Goal: Information Seeking & Learning: Learn about a topic

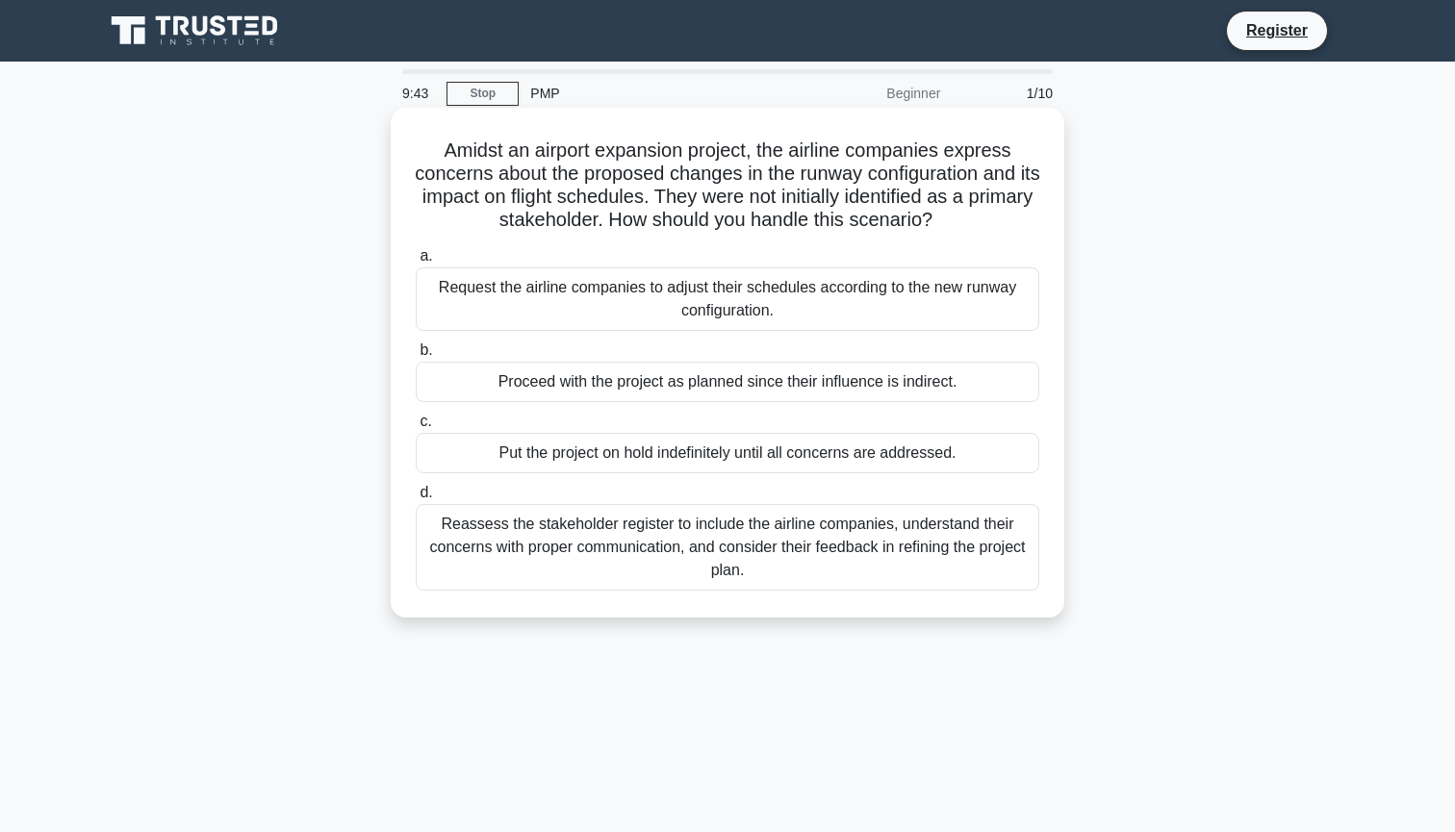
click at [676, 299] on div "Request the airline companies to adjust their schedules according to the new ru…" at bounding box center [727, 298] width 623 height 63
click at [416, 263] on input "a. Request the airline companies to adjust their schedules according to the new…" at bounding box center [416, 256] width 0 height 13
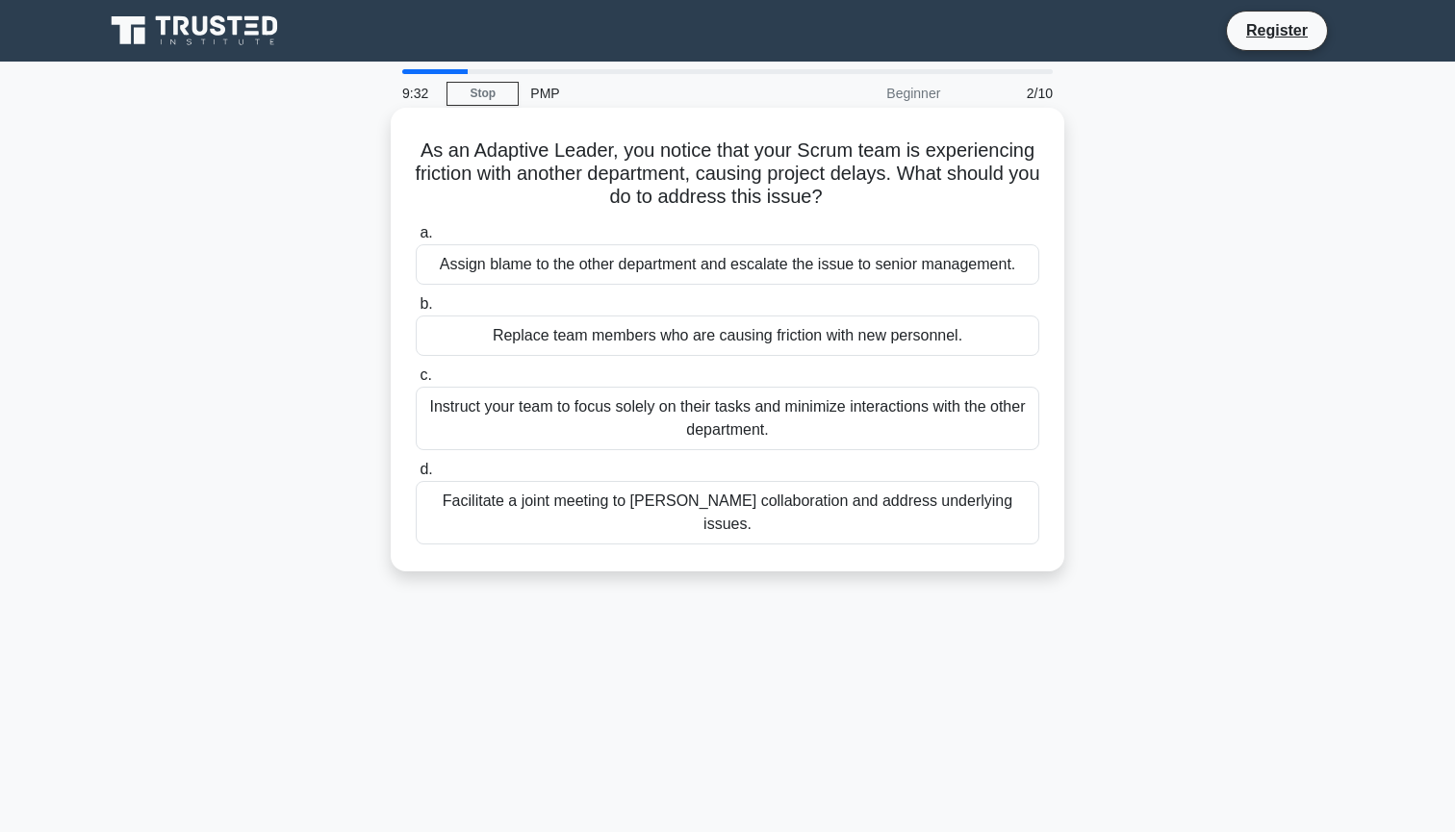
click at [693, 507] on div "Facilitate a joint meeting to foster collaboration and address underlying issue…" at bounding box center [727, 512] width 623 height 63
click at [416, 476] on input "d. Facilitate a joint meeting to foster collaboration and address underlying is…" at bounding box center [416, 470] width 0 height 13
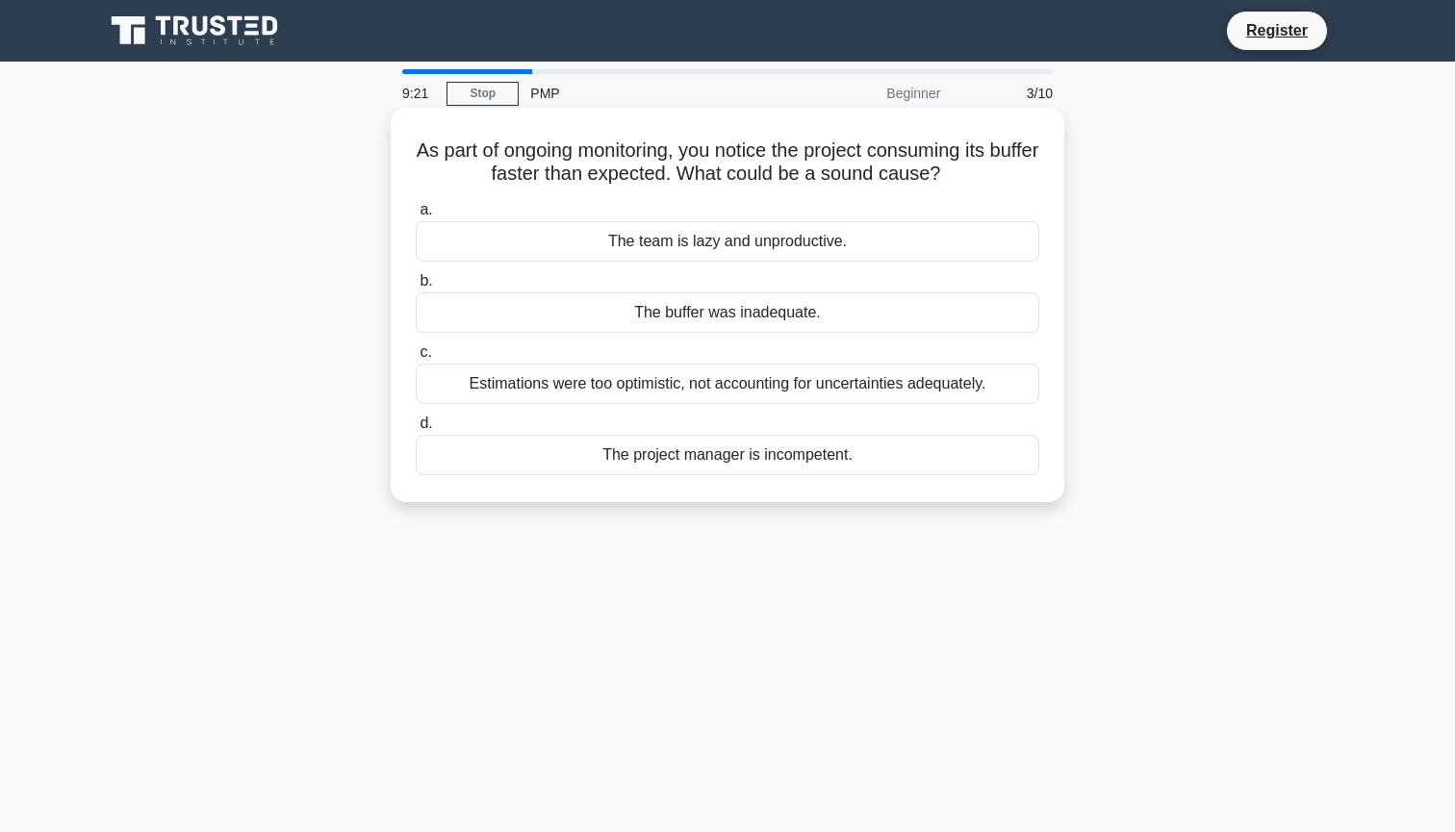
click at [712, 386] on div "Estimations were too optimistic, not accounting for uncertainties adequately." at bounding box center [727, 384] width 623 height 40
click at [416, 359] on input "c. Estimations were too optimistic, not accounting for uncertainties adequately." at bounding box center [416, 352] width 0 height 13
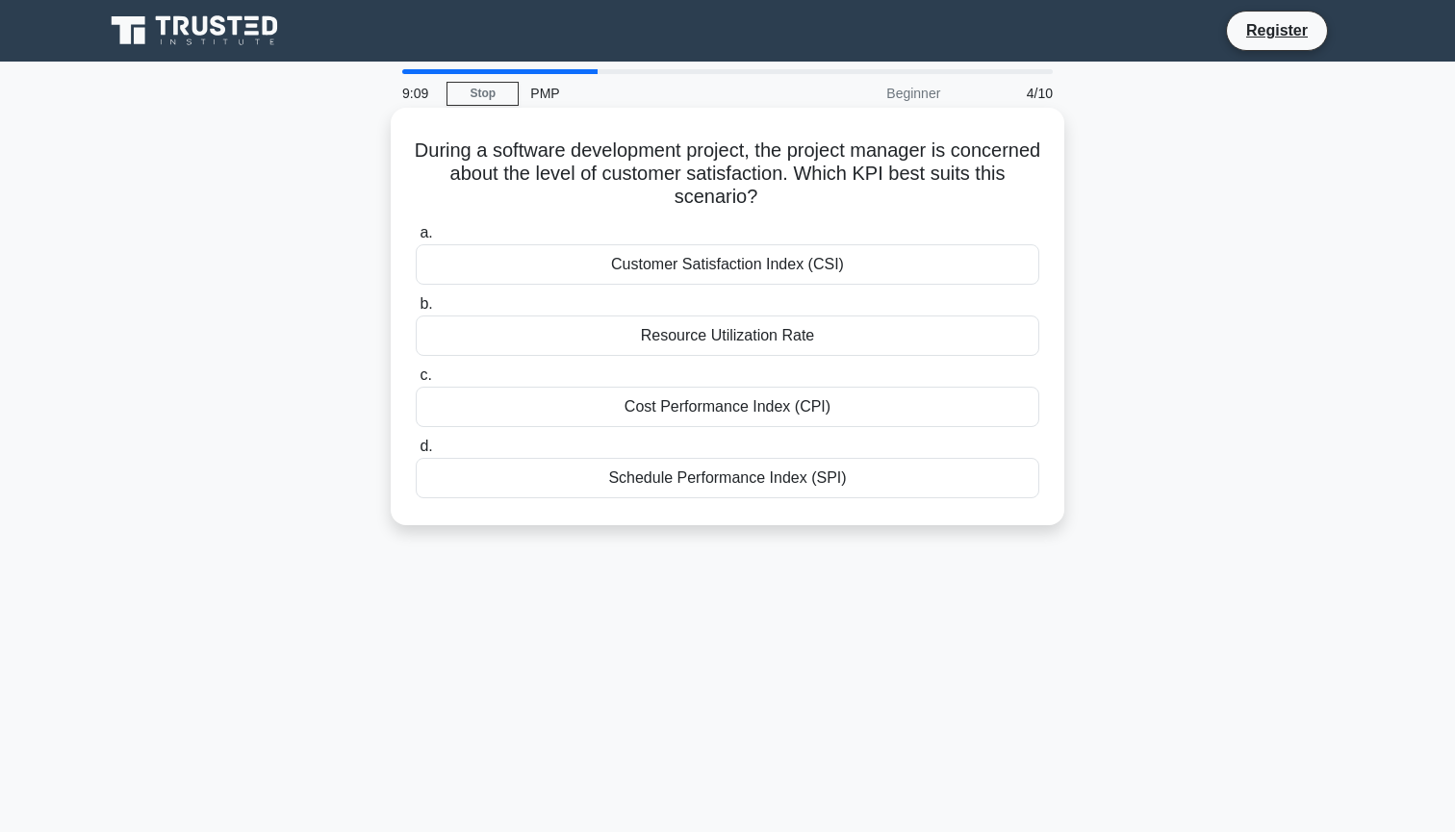
click at [748, 345] on div "Resource Utilization Rate" at bounding box center [727, 336] width 623 height 40
click at [416, 311] on input "b. Resource Utilization Rate" at bounding box center [416, 304] width 0 height 13
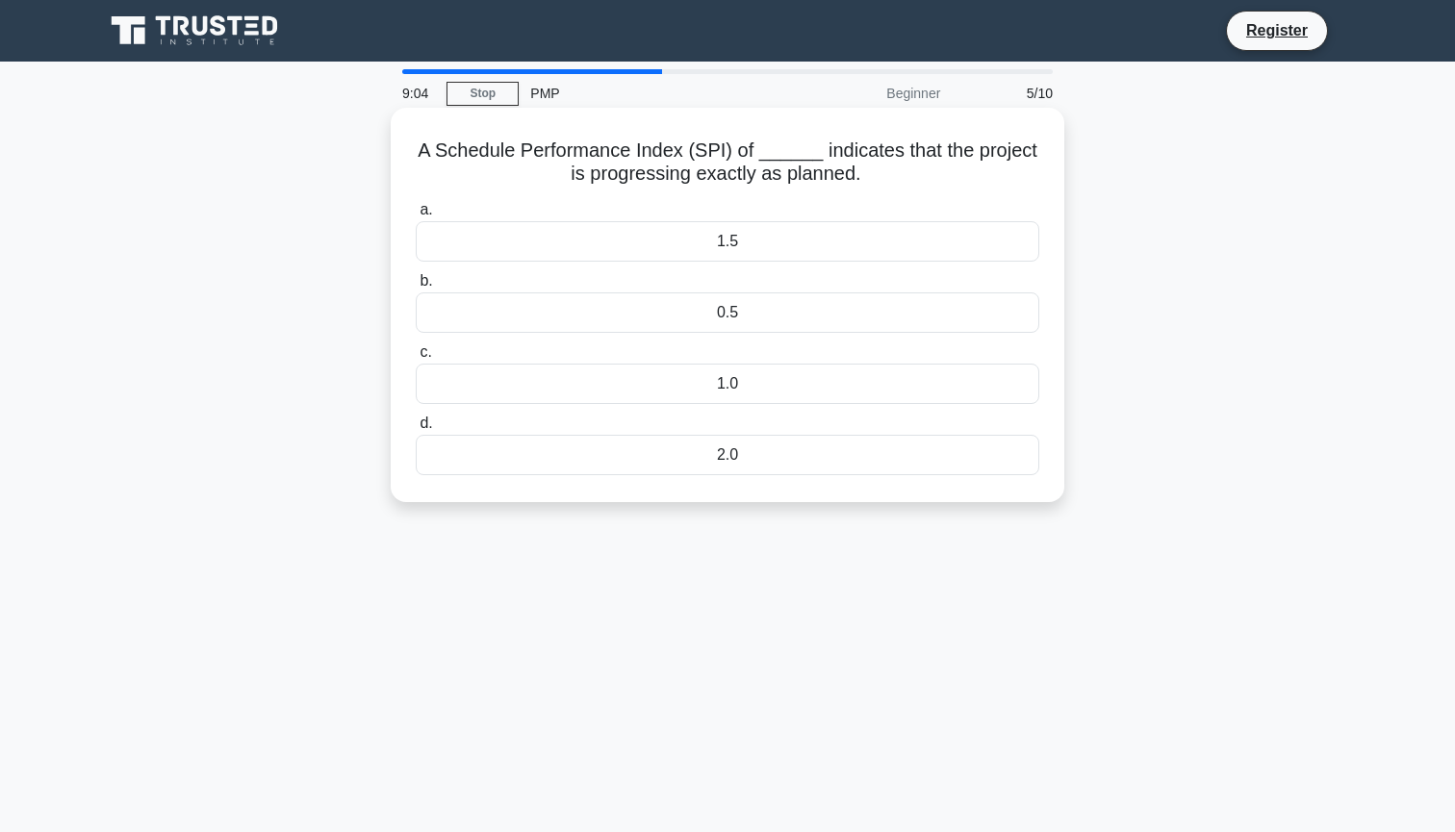
click at [754, 392] on div "1.0" at bounding box center [727, 384] width 623 height 40
click at [416, 359] on input "c. 1.0" at bounding box center [416, 352] width 0 height 13
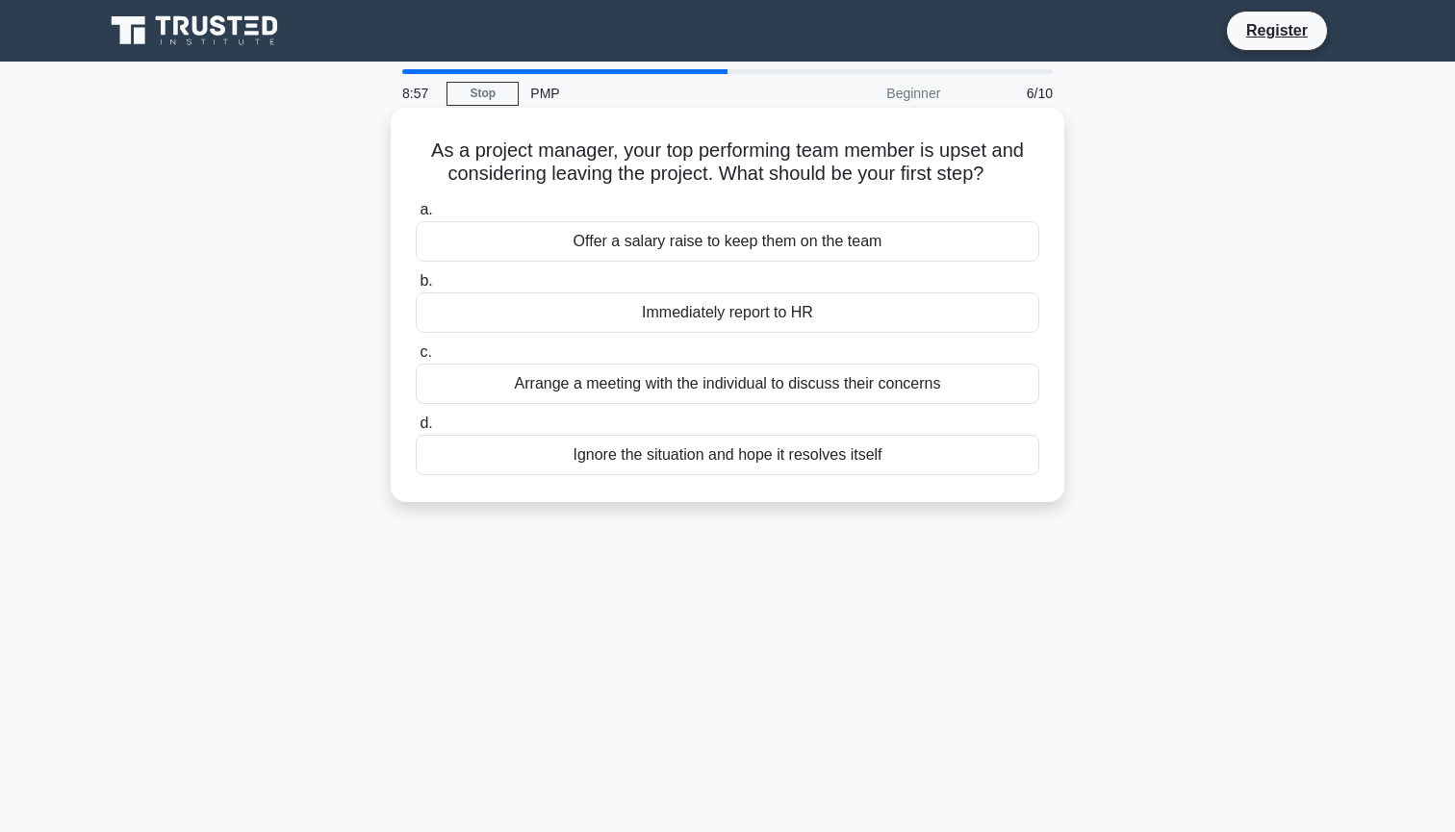
click at [753, 389] on div "Arrange a meeting with the individual to discuss their concerns" at bounding box center [727, 384] width 623 height 40
click at [416, 359] on input "c. Arrange a meeting with the individual to discuss their concerns" at bounding box center [416, 352] width 0 height 13
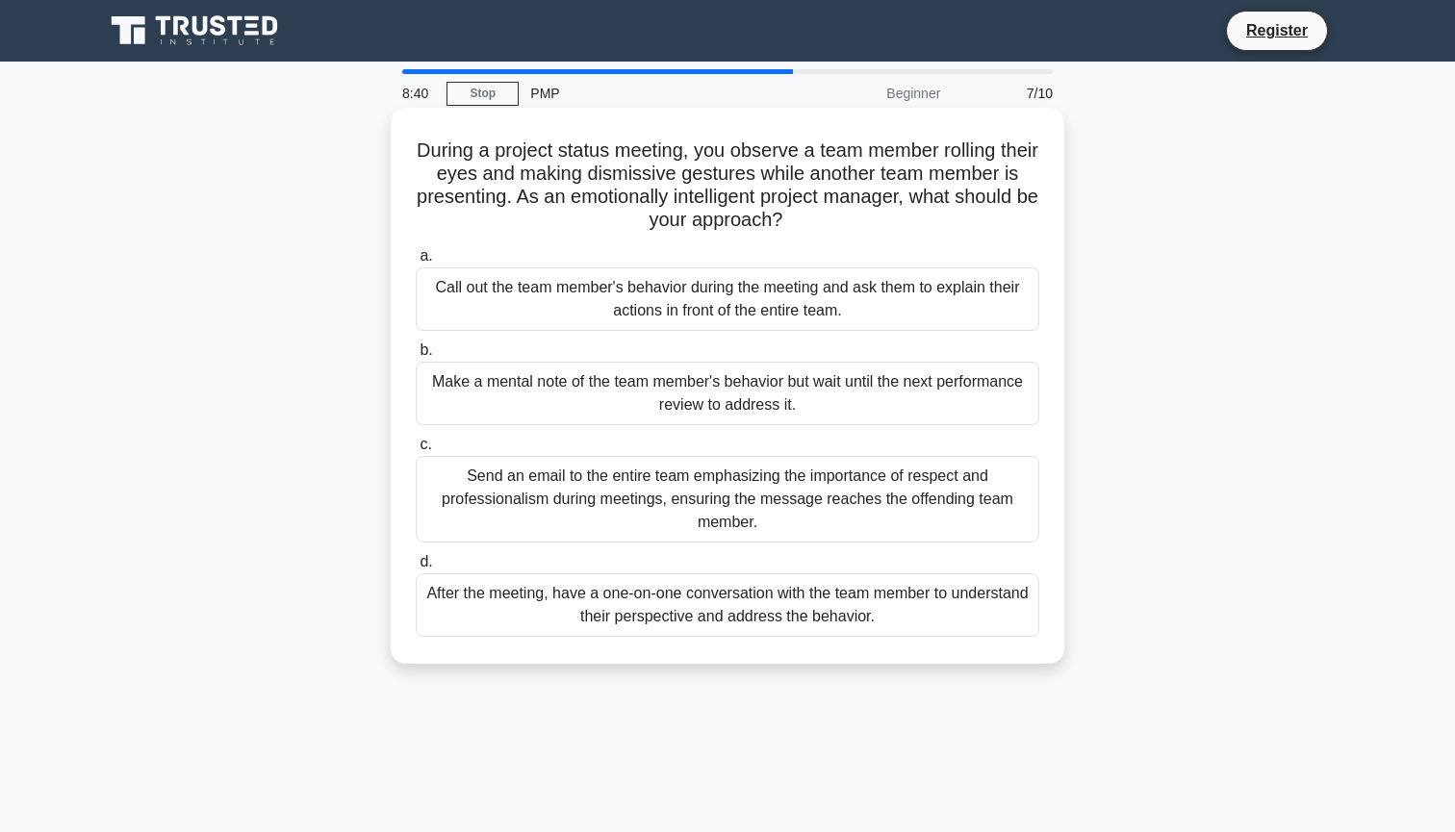
click at [746, 621] on div "After the meeting, have a one-on-one conversation with the team member to under…" at bounding box center [727, 604] width 623 height 63
click at [416, 569] on input "d. After the meeting, have a one-on-one conversation with the team member to un…" at bounding box center [416, 562] width 0 height 13
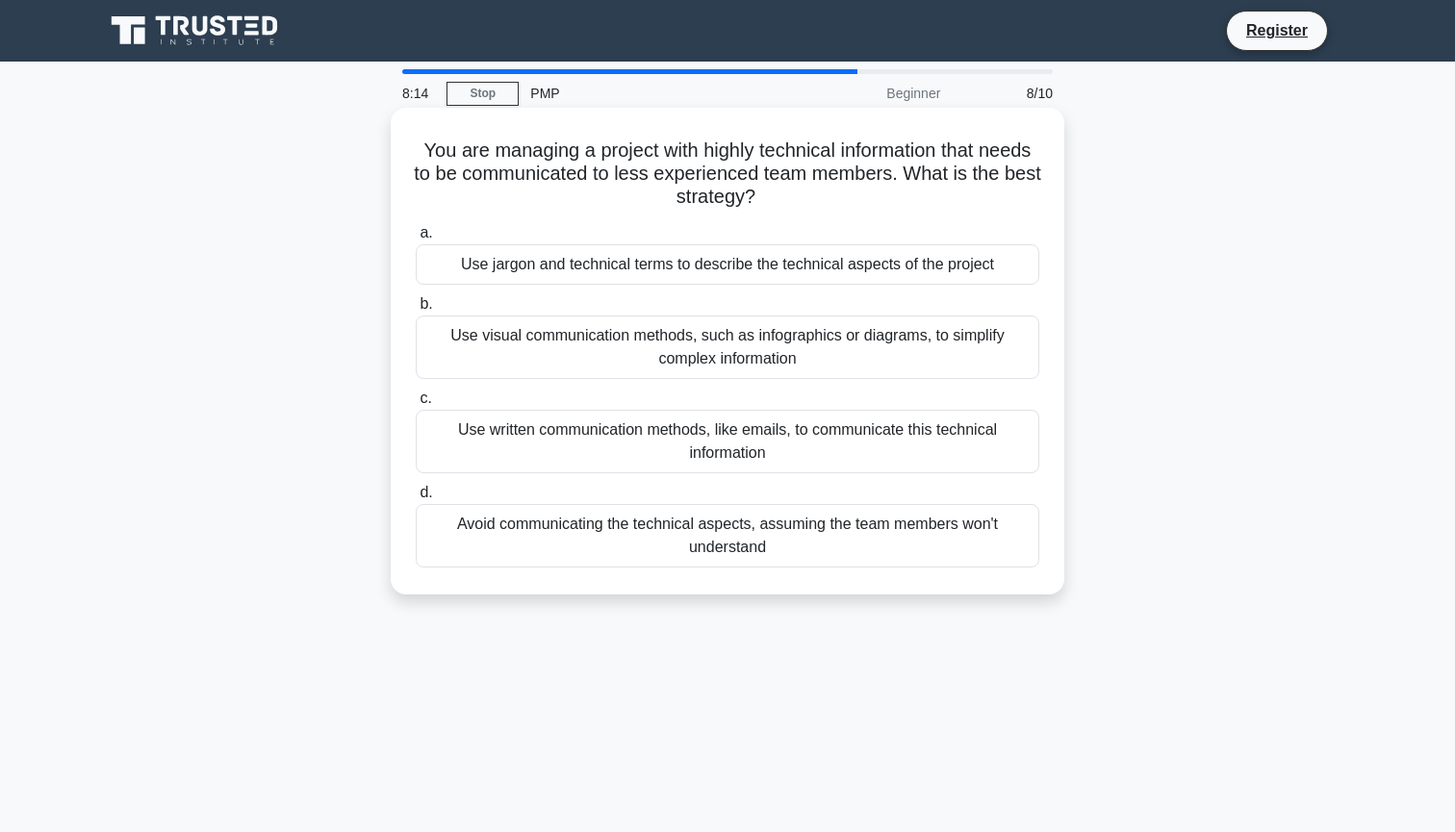
click at [837, 367] on div "Use visual communication methods, such as infographics or diagrams, to simplify…" at bounding box center [727, 347] width 623 height 63
click at [416, 311] on input "b. Use visual communication methods, such as infographics or diagrams, to simpl…" at bounding box center [416, 304] width 0 height 13
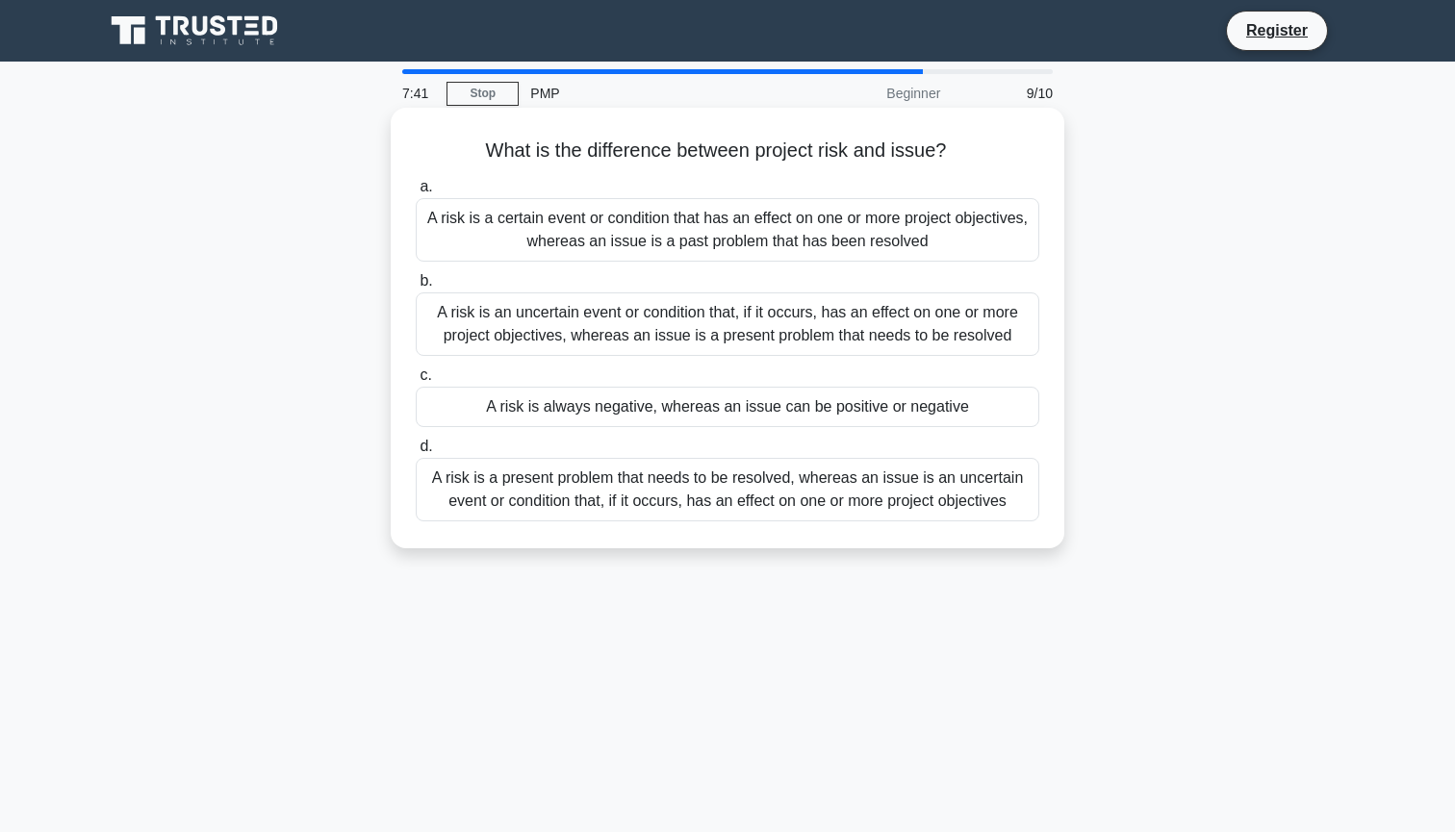
click at [853, 508] on div "A risk is a present problem that needs to be resolved, whereas an issue is an u…" at bounding box center [727, 489] width 623 height 63
click at [416, 453] on input "d. A risk is a present problem that needs to be resolved, whereas an issue is a…" at bounding box center [416, 447] width 0 height 13
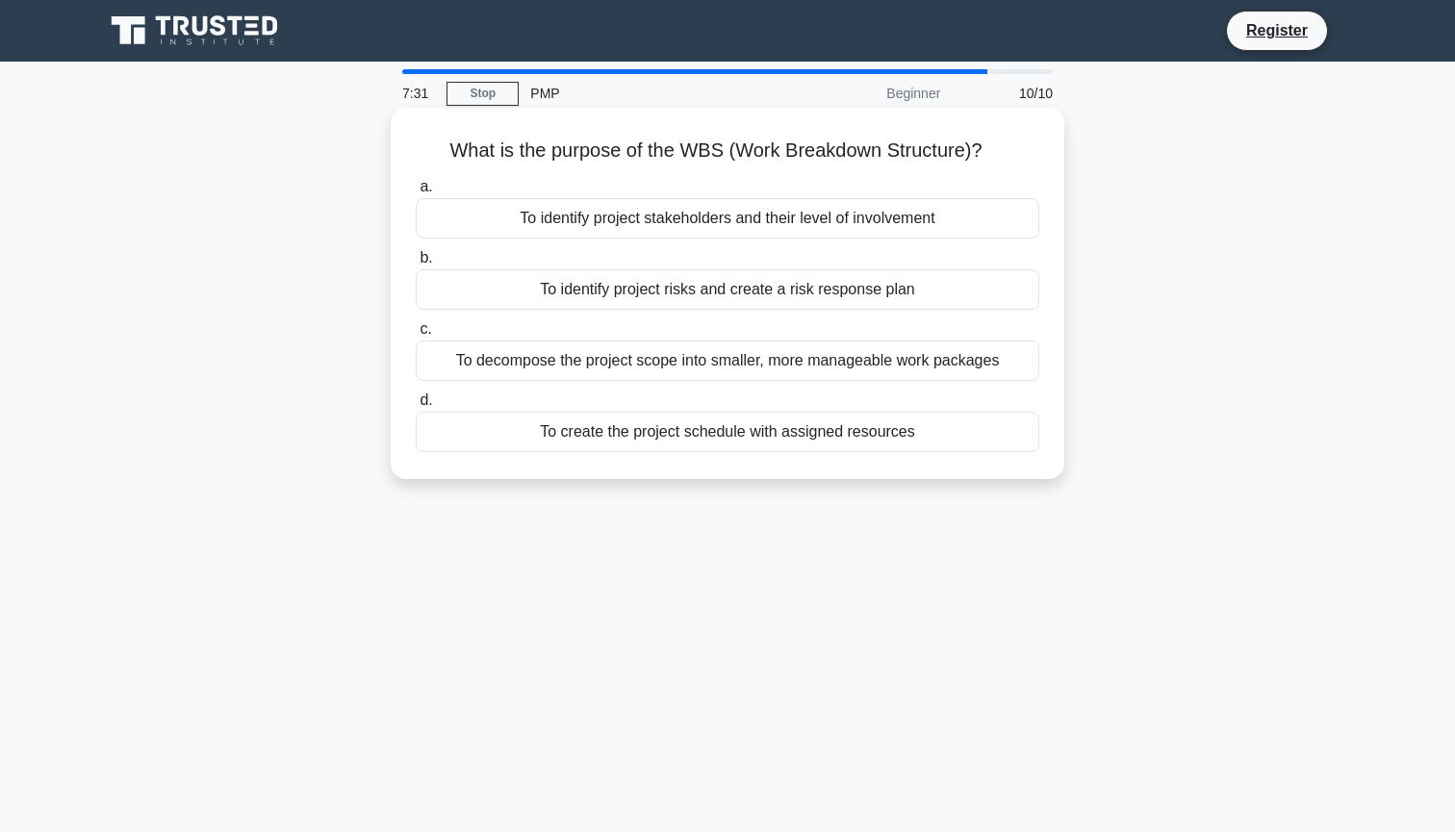
click at [879, 365] on div "To decompose the project scope into smaller, more manageable work packages" at bounding box center [727, 361] width 623 height 40
click at [416, 336] on input "c. To decompose the project scope into smaller, more manageable work packages" at bounding box center [416, 329] width 0 height 13
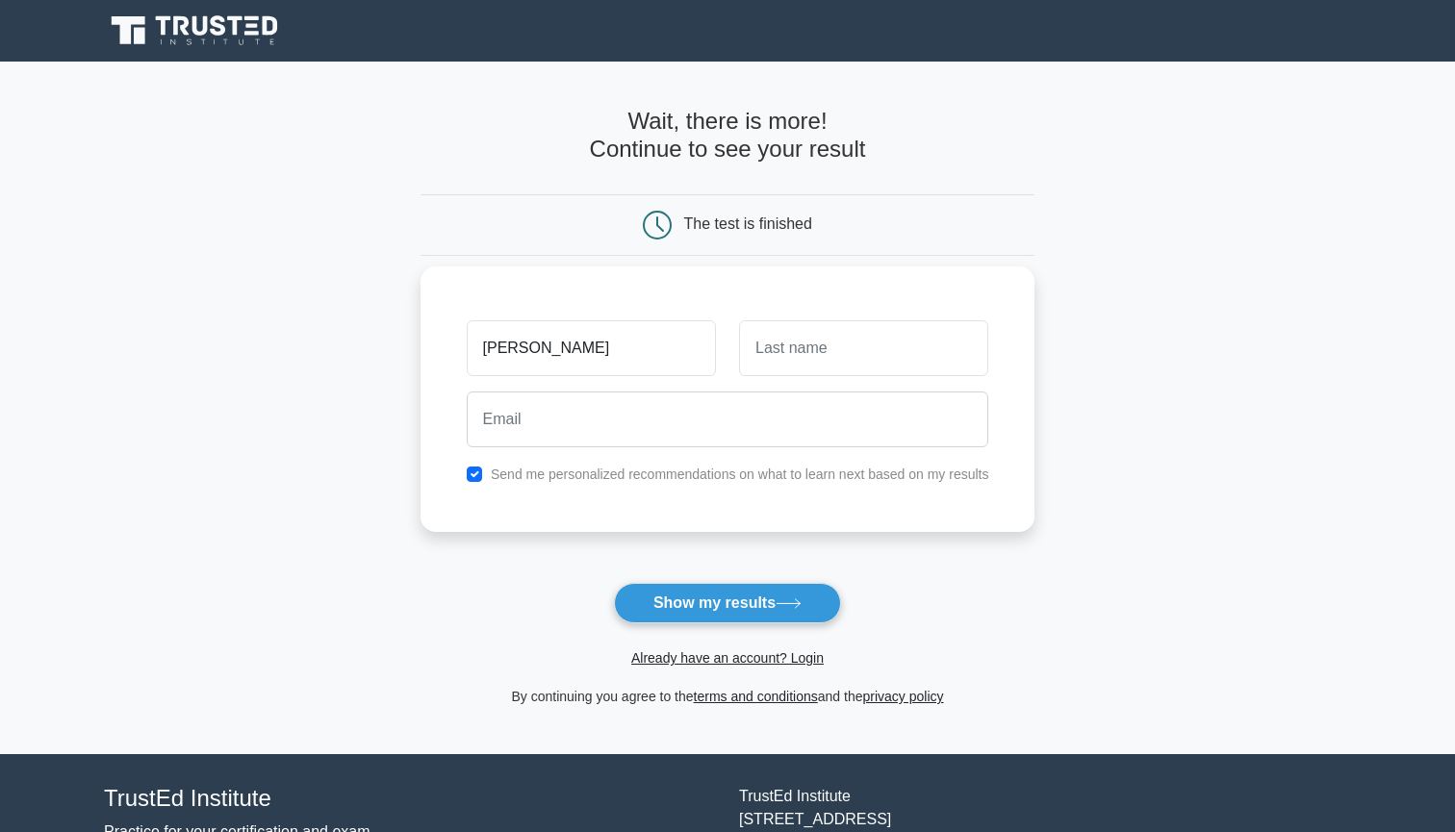
type input "[PERSON_NAME]"
type input "Watkins"
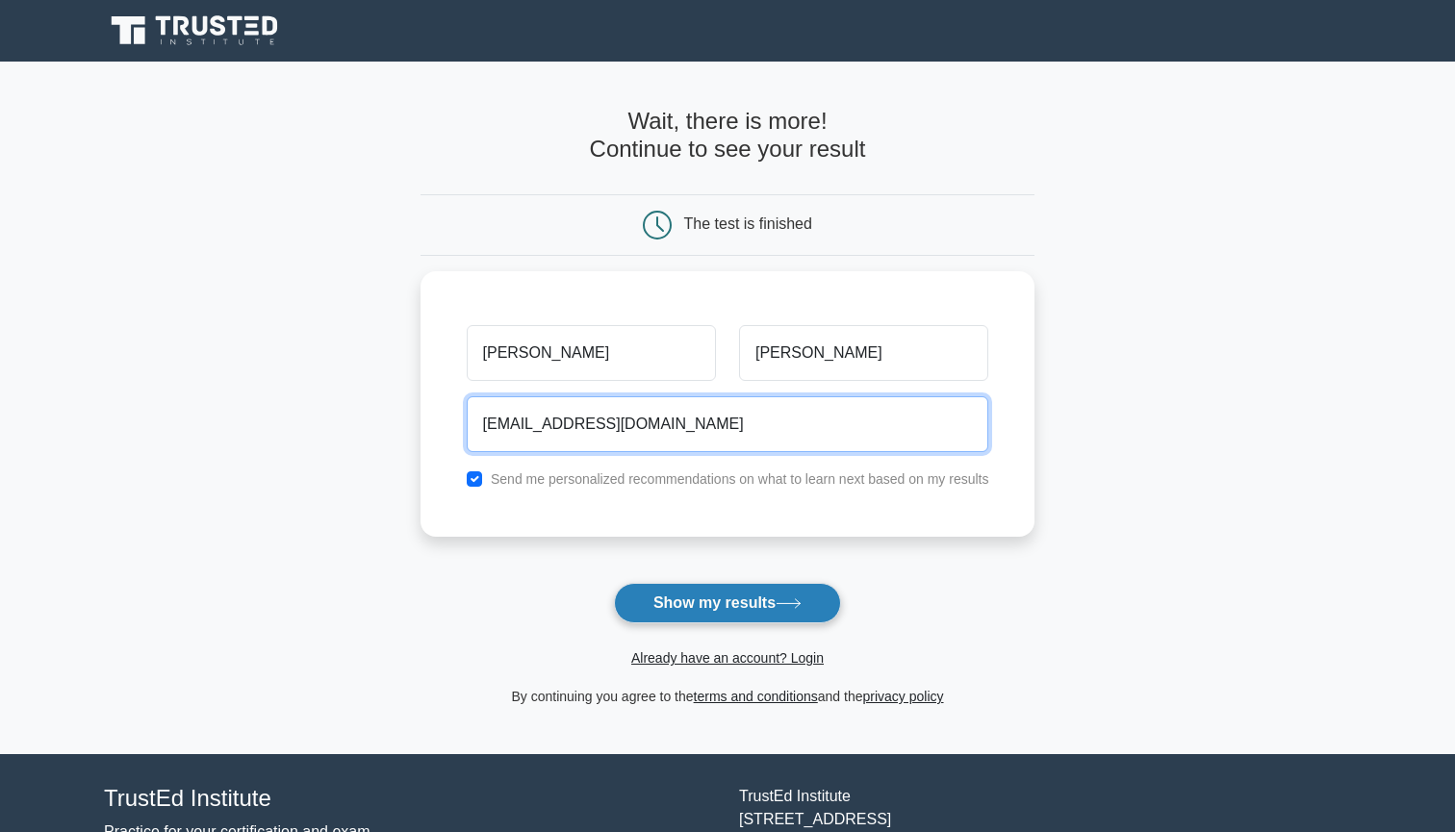
type input "deidrewatkins@rocketmail.com"
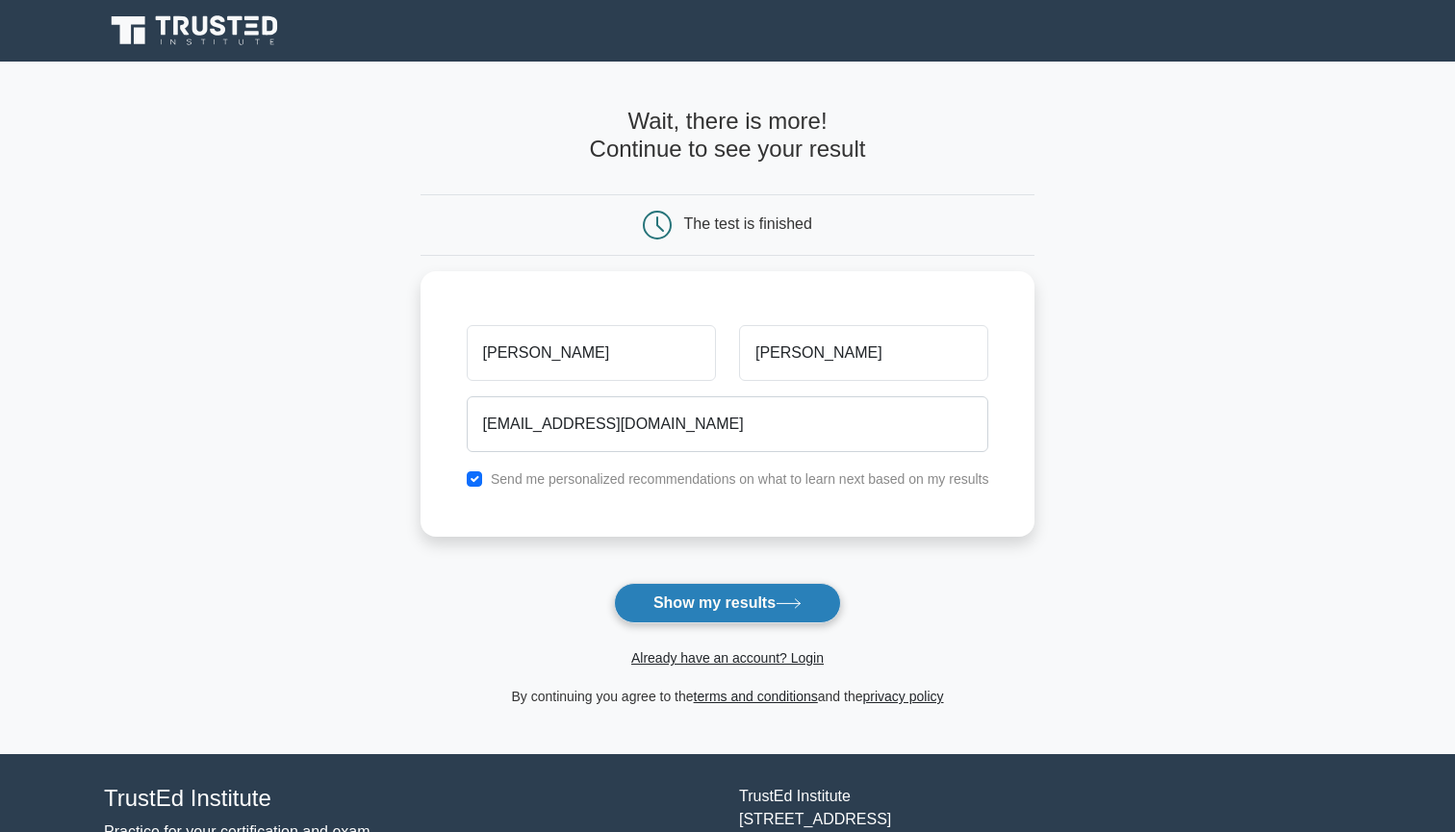
click at [794, 603] on icon at bounding box center [787, 603] width 23 height 9
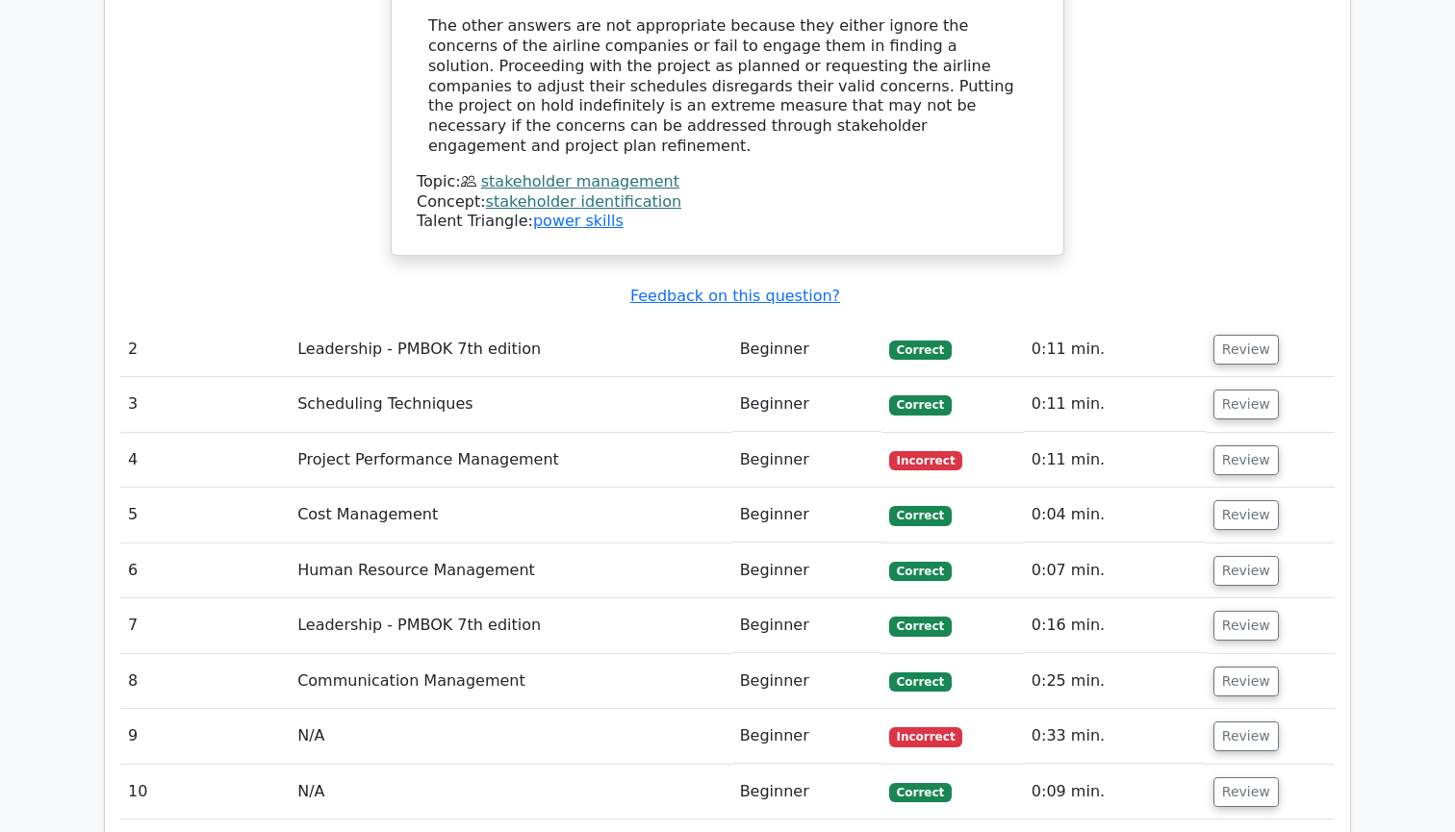
scroll to position [2660, 0]
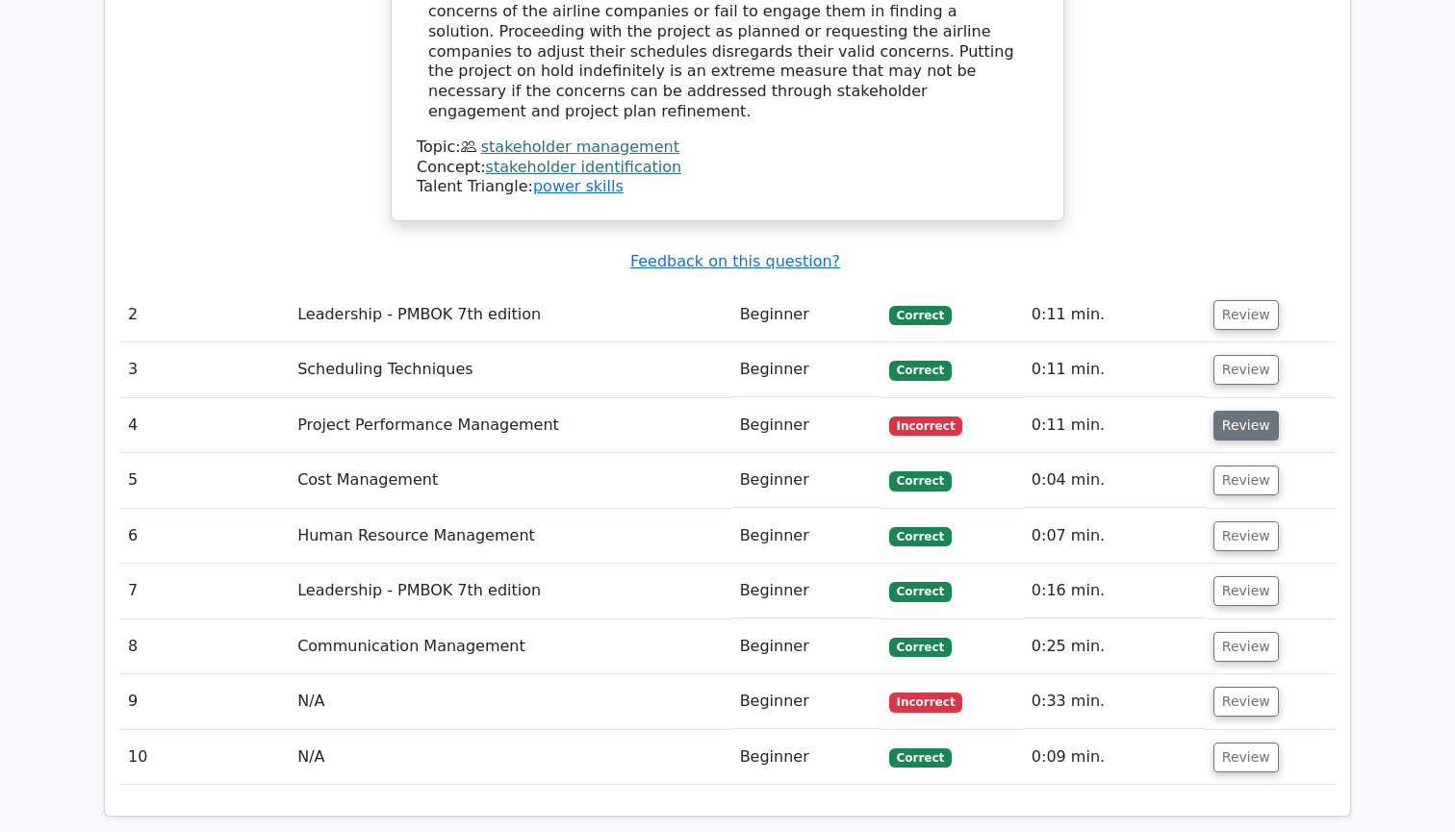
click at [1227, 411] on button "Review" at bounding box center [1245, 426] width 65 height 30
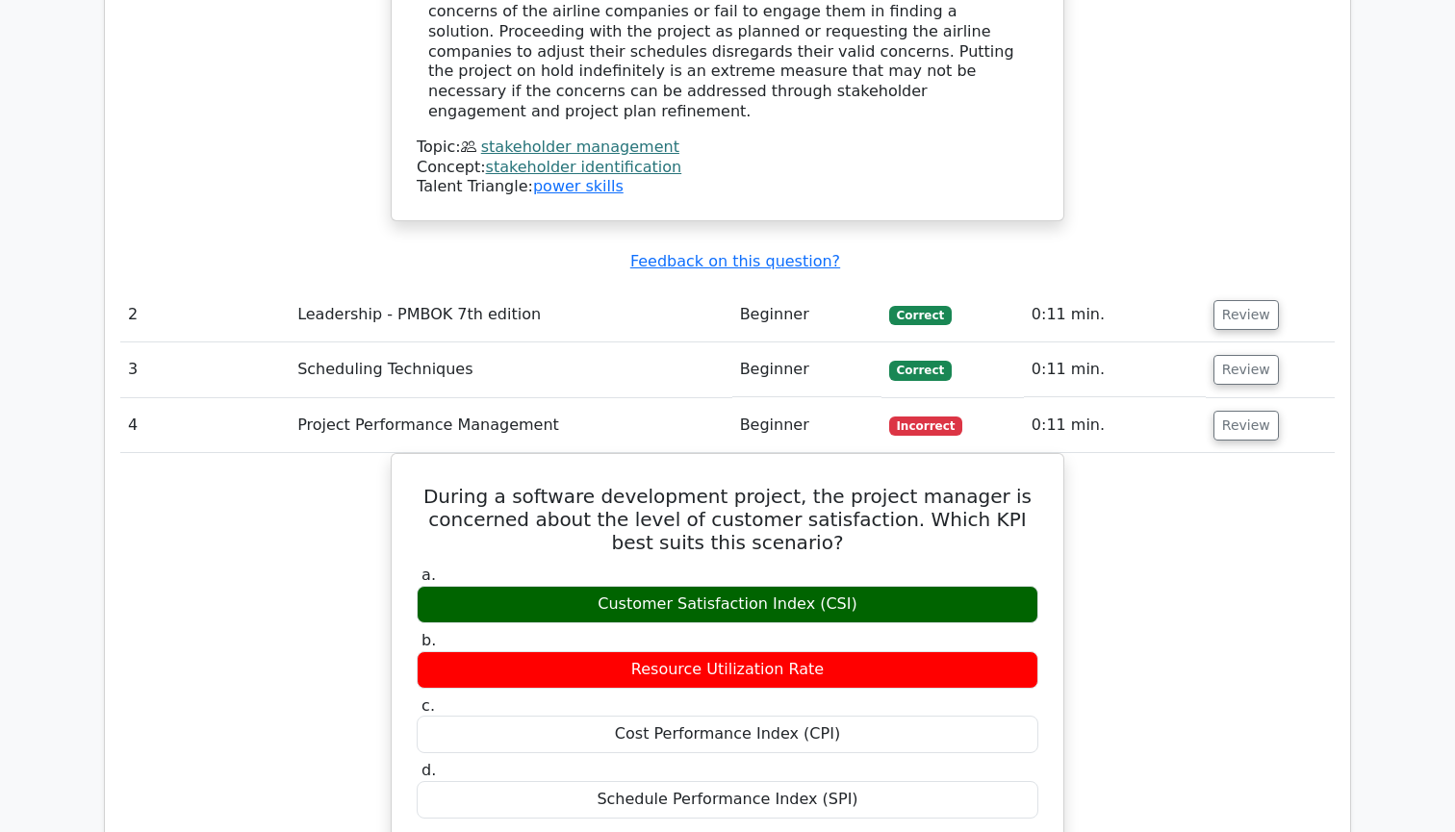
click at [1200, 520] on div "During a software development project, the project manager is concerned about t…" at bounding box center [727, 831] width 1214 height 756
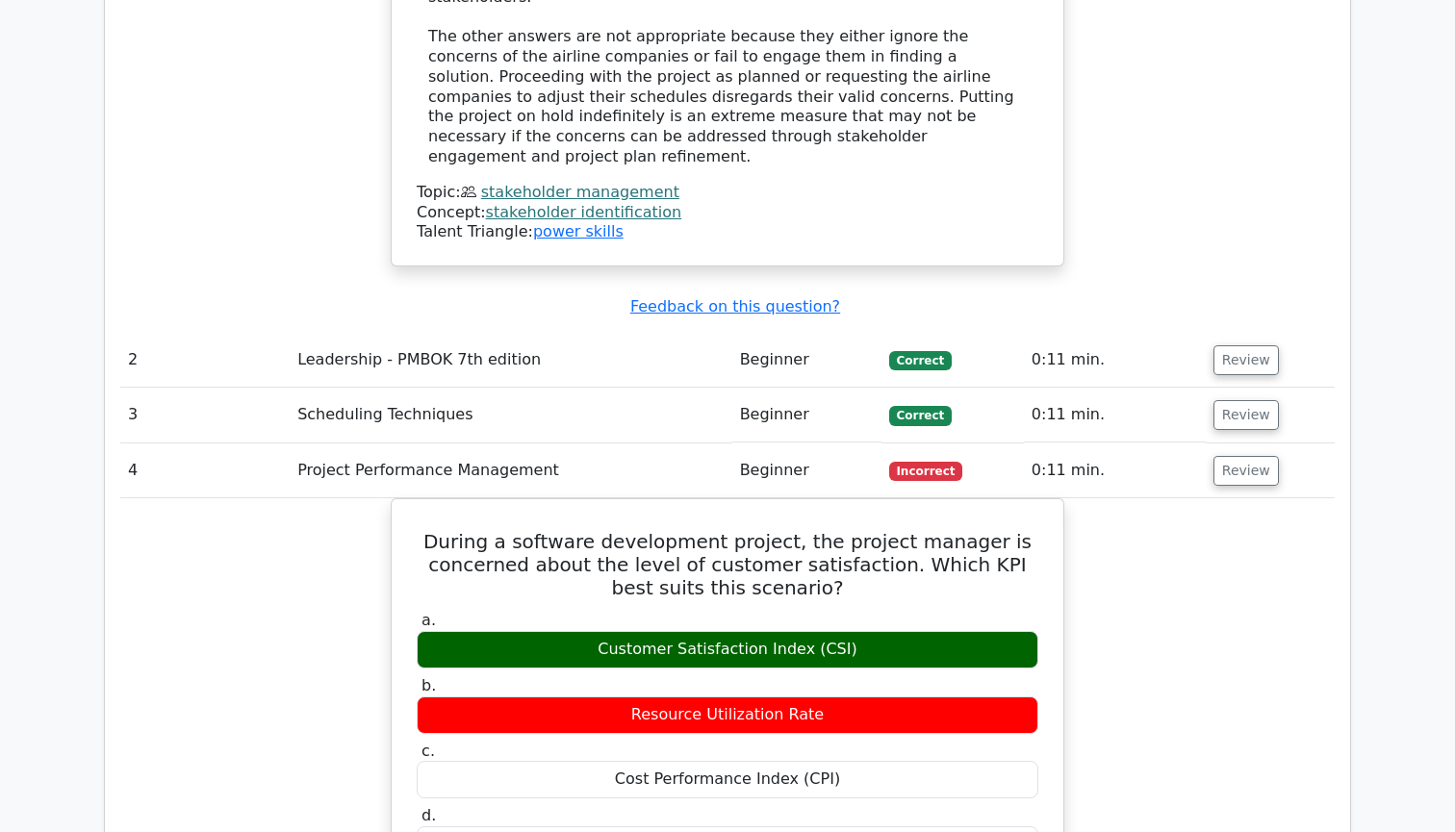
scroll to position [2606, 0]
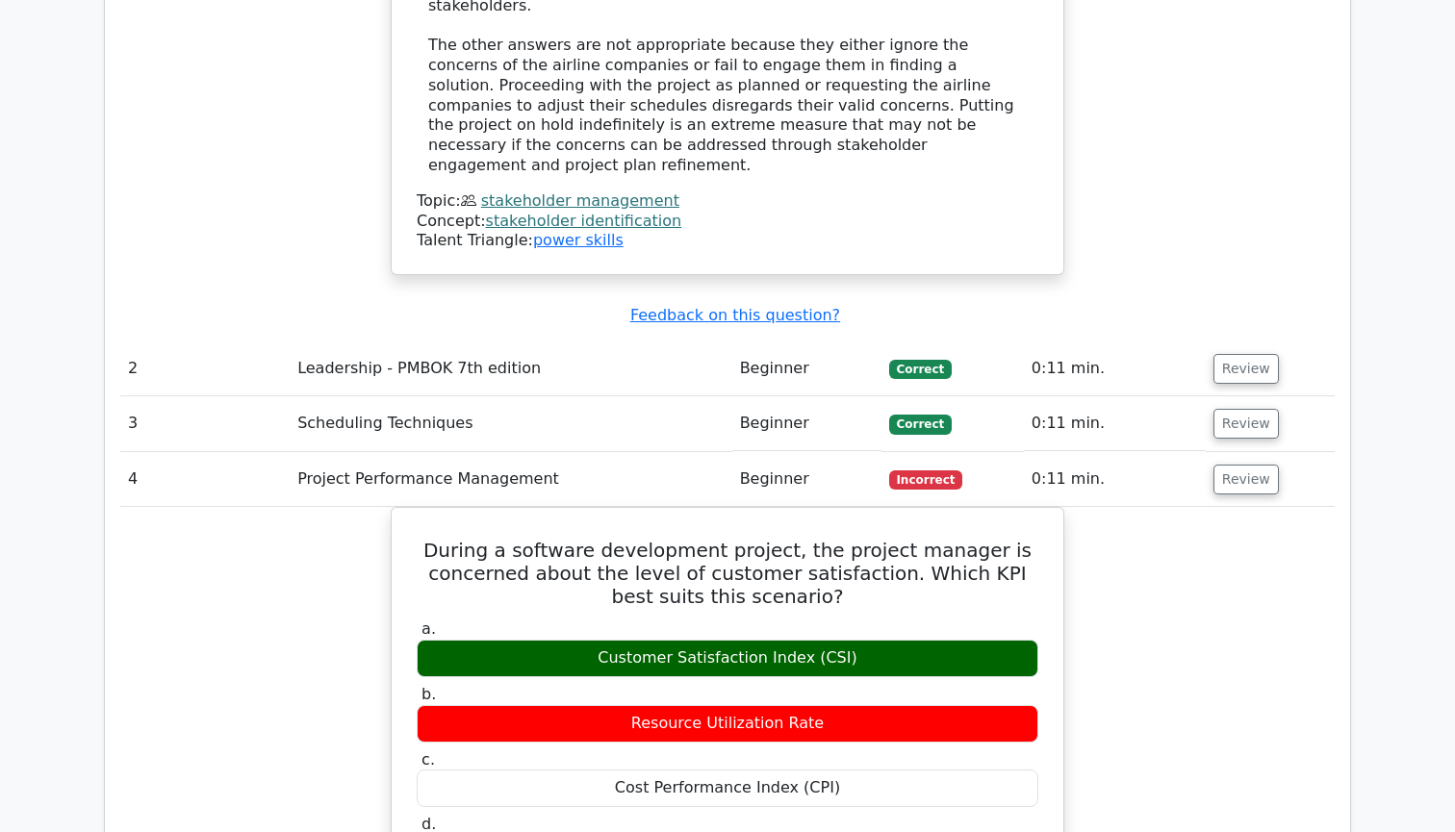
click at [1221, 452] on td "Review" at bounding box center [1269, 479] width 129 height 55
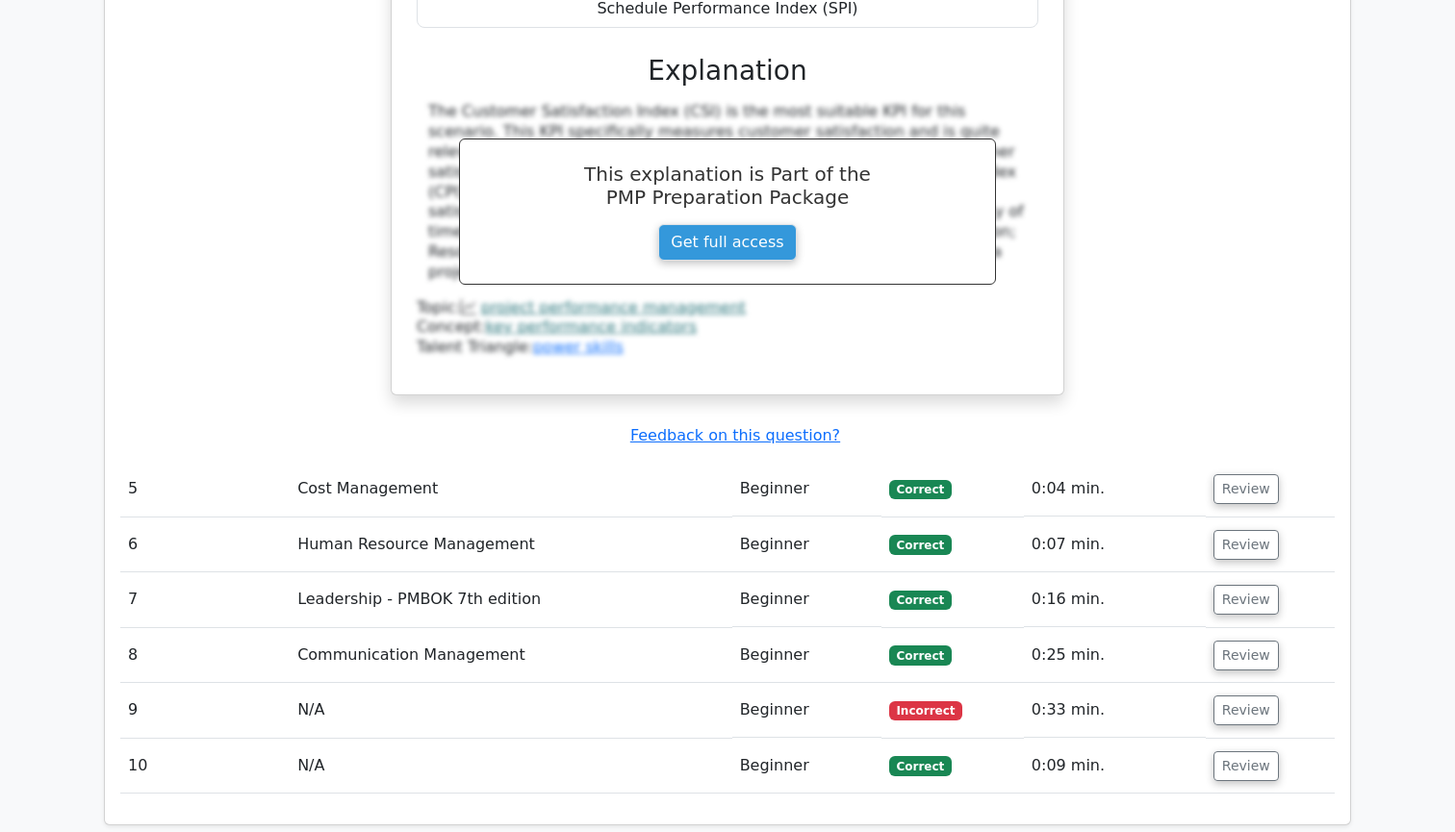
scroll to position [3469, 0]
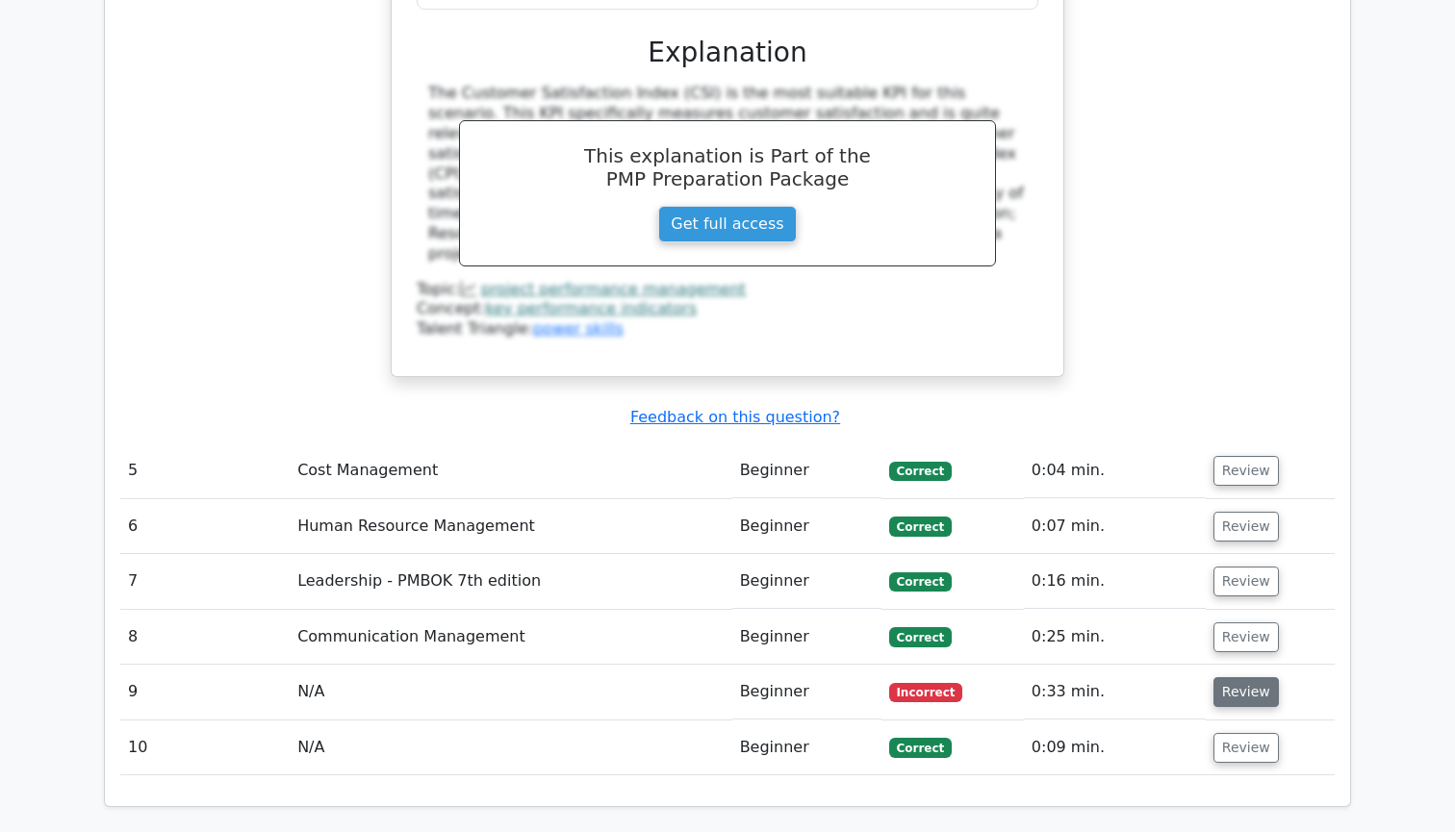
click at [1214, 677] on button "Review" at bounding box center [1245, 692] width 65 height 30
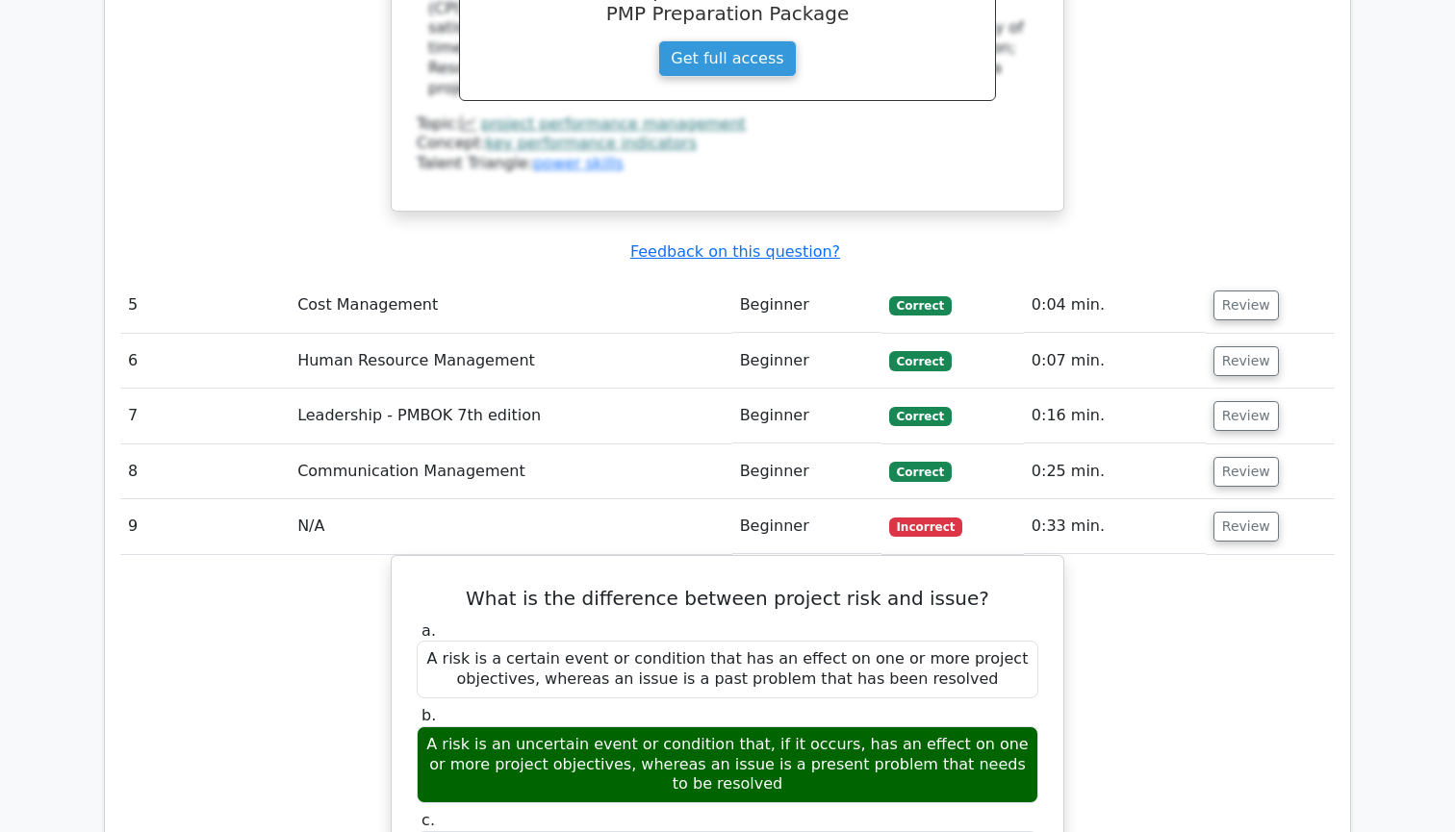
scroll to position [3610, 0]
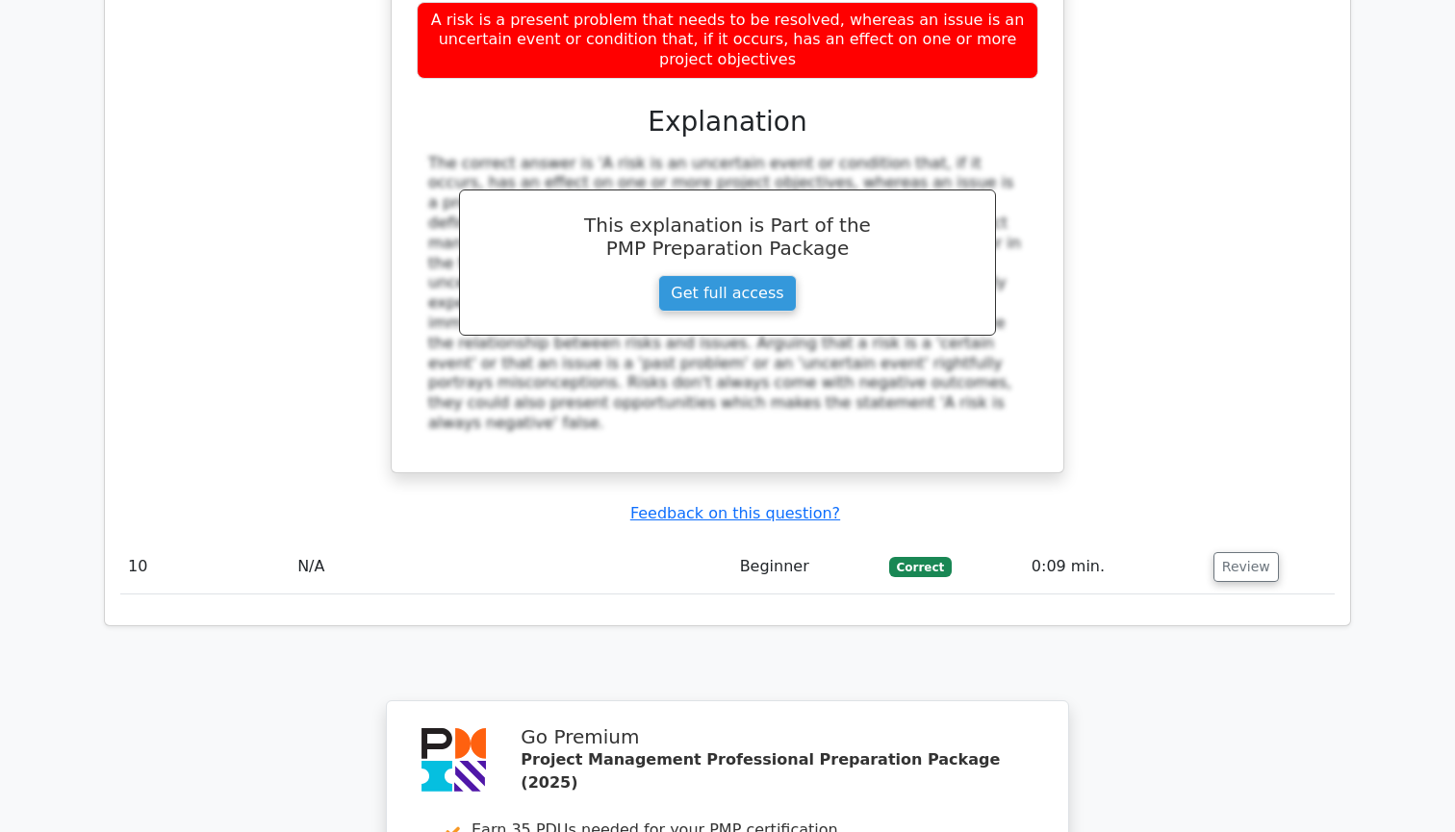
scroll to position [4549, 0]
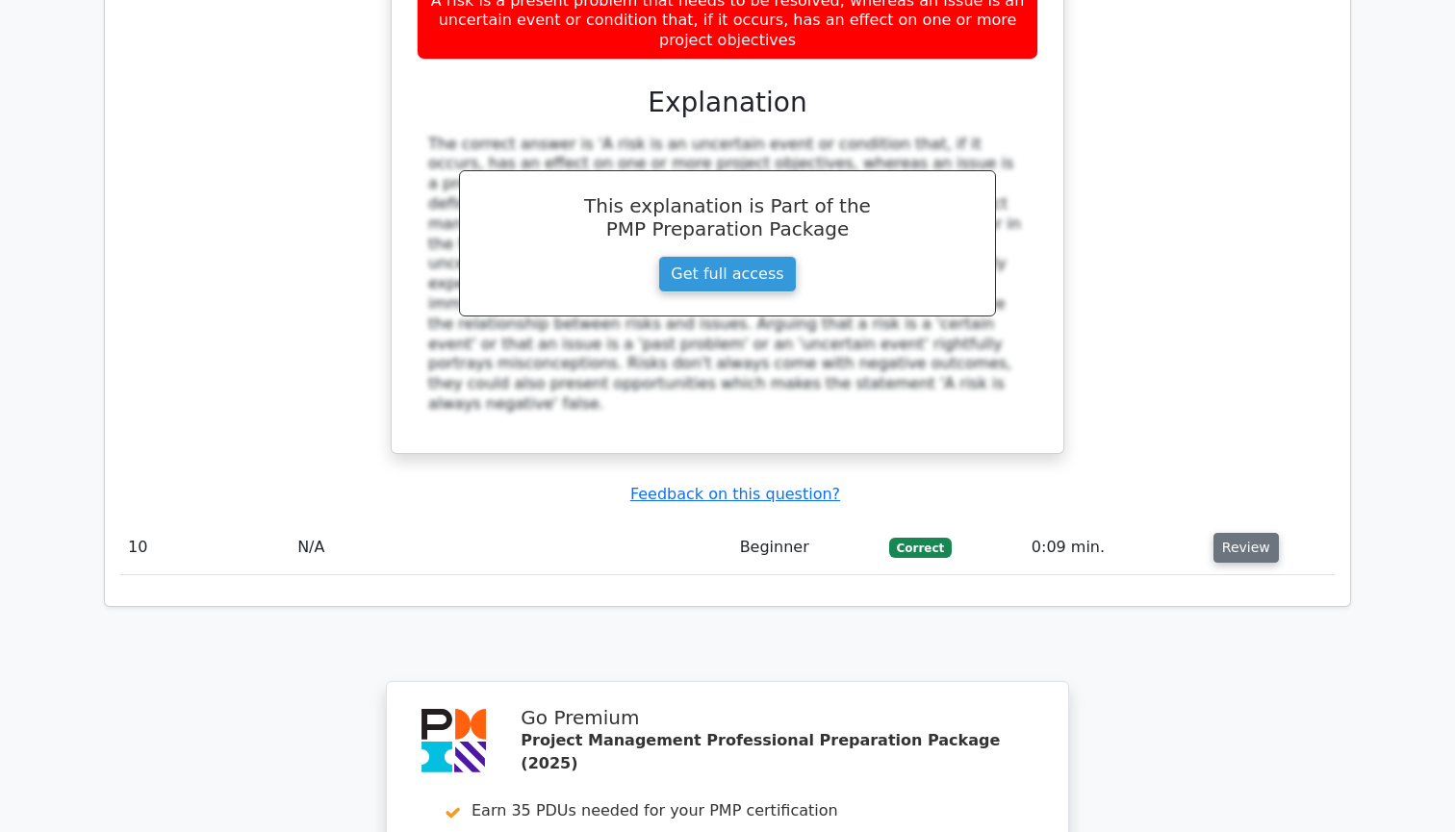
click at [1221, 533] on button "Review" at bounding box center [1245, 548] width 65 height 30
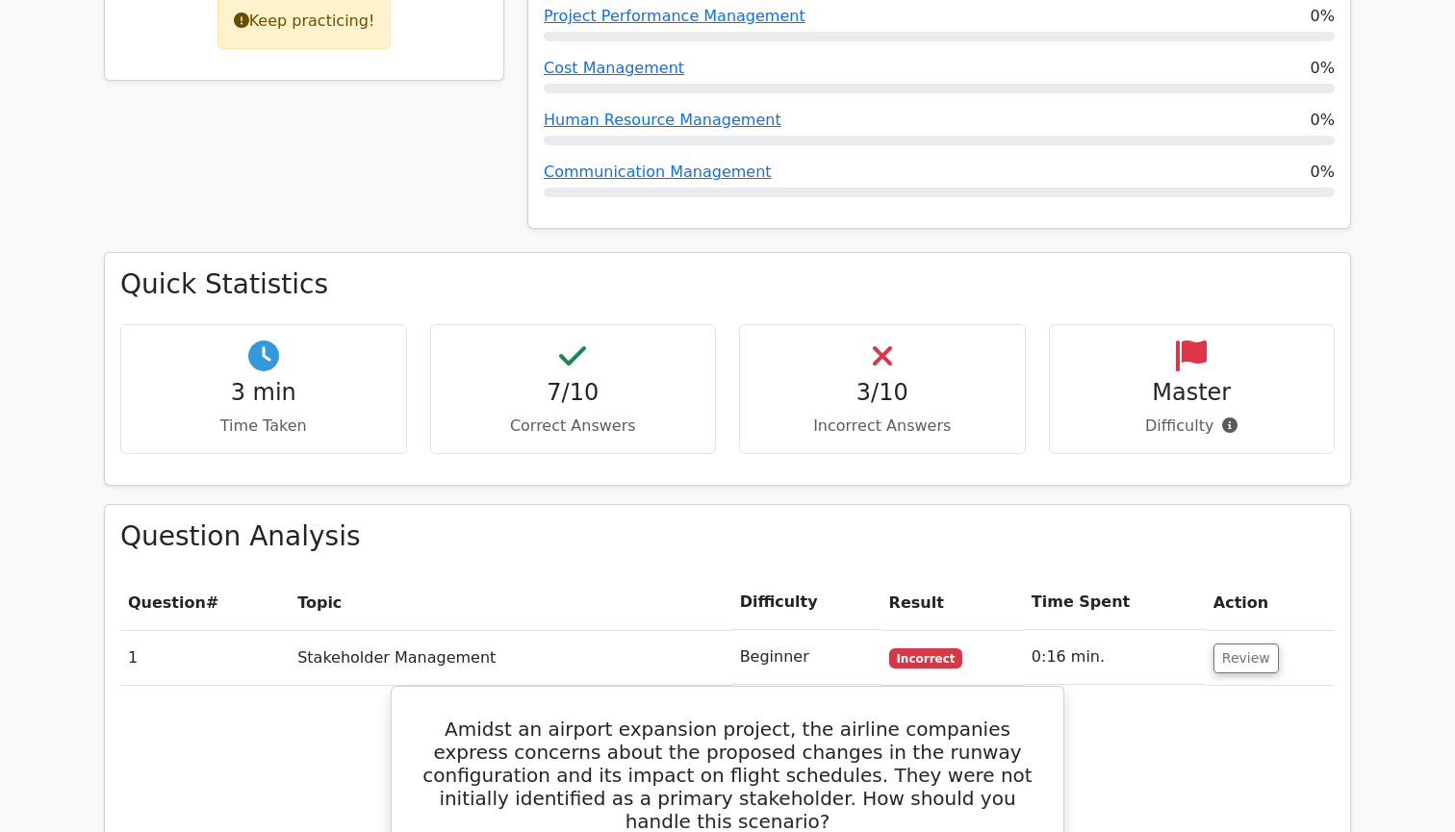
scroll to position [968, 0]
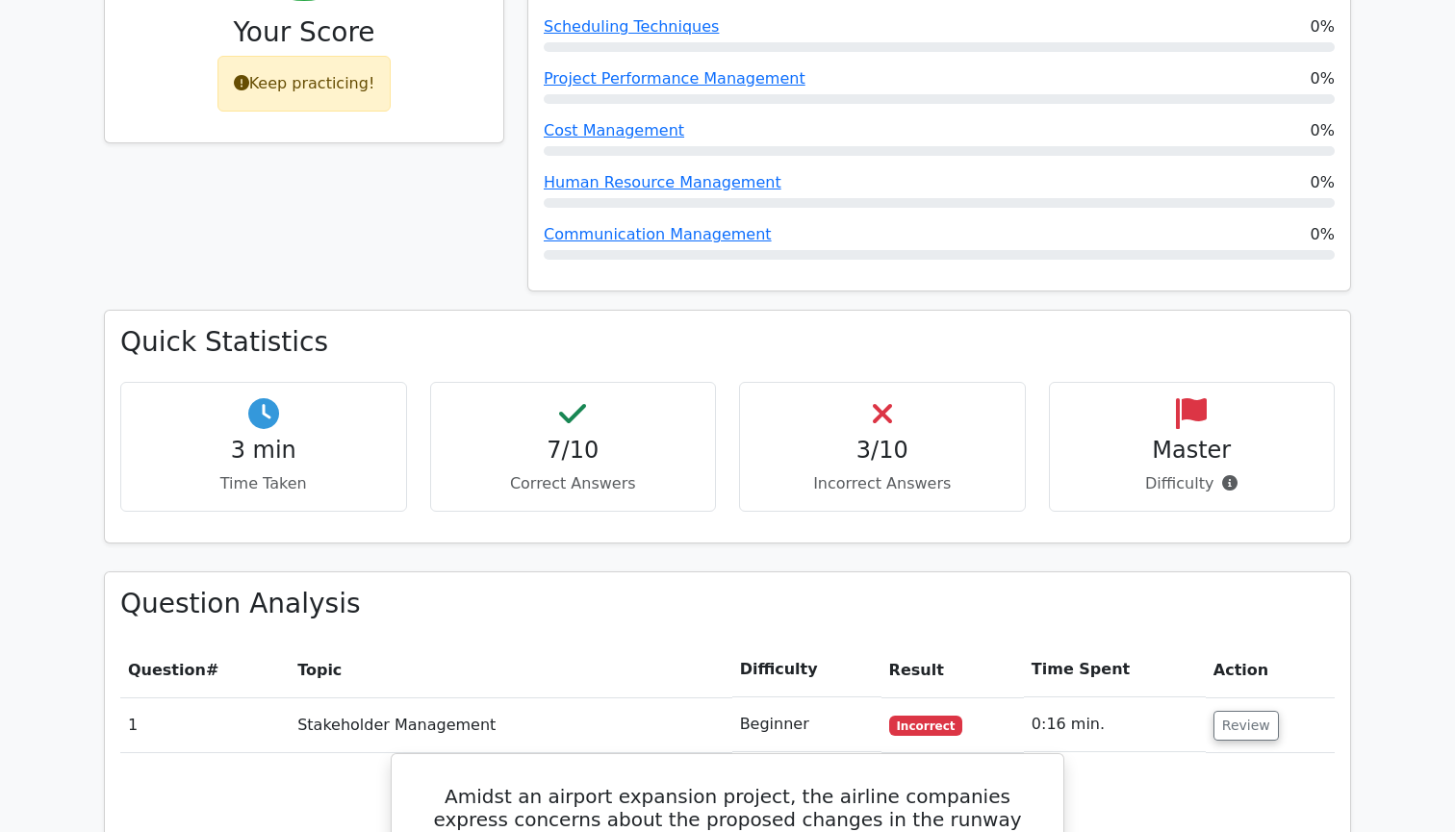
click at [1179, 437] on h4 "Master" at bounding box center [1192, 451] width 254 height 28
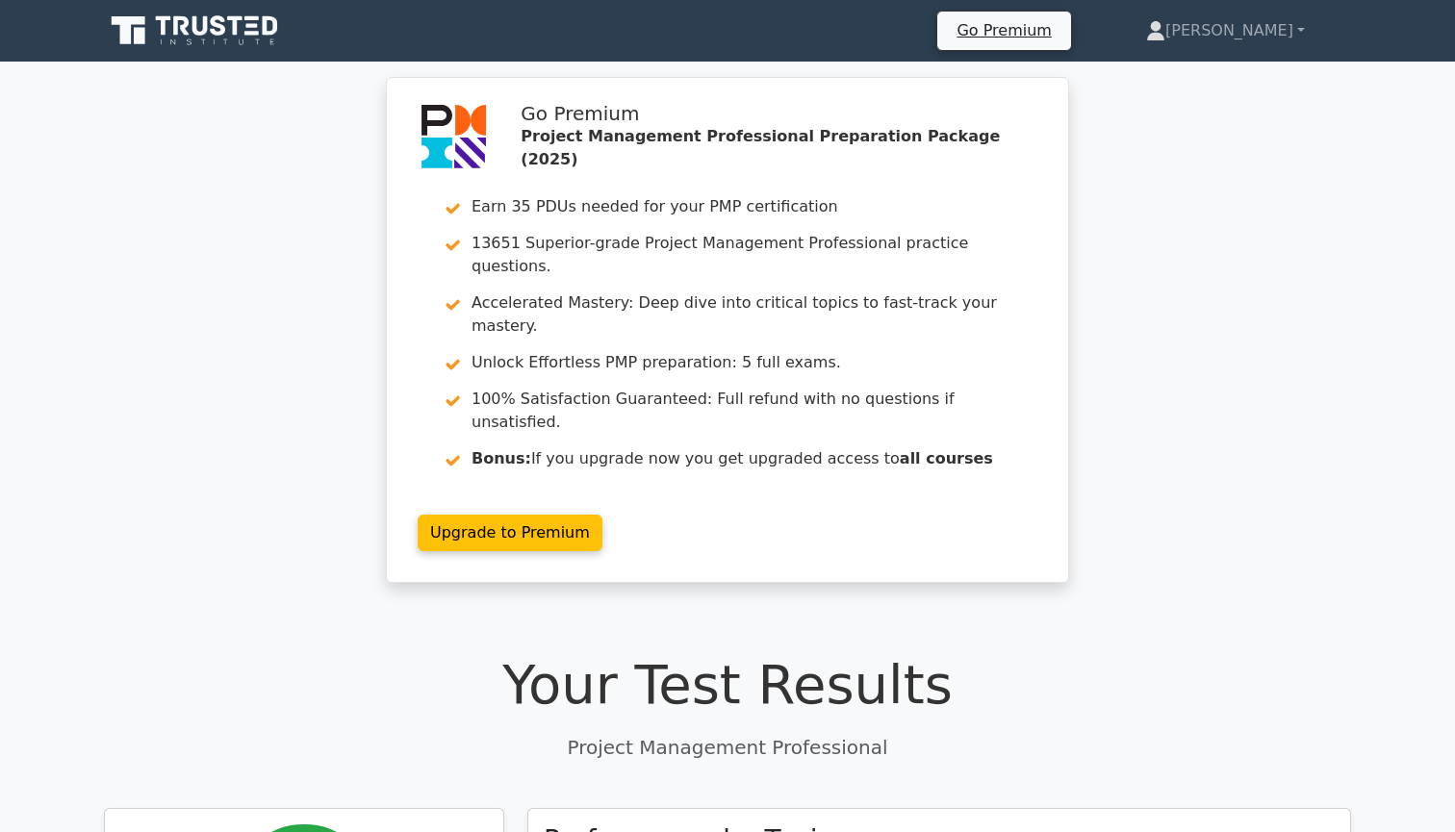
scroll to position [-2, 0]
